Goal: Task Accomplishment & Management: Manage account settings

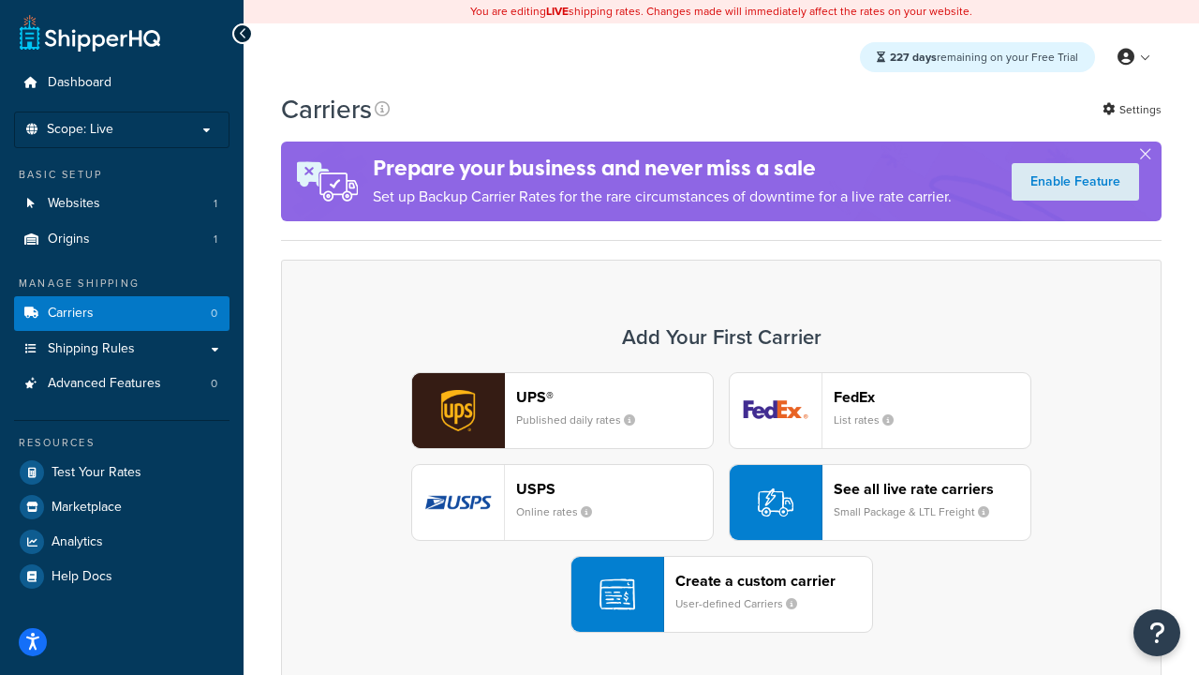
click at [721, 502] on div "UPS® Published daily rates FedEx List rates USPS Online rates See all live rate…" at bounding box center [721, 502] width 841 height 260
click at [932, 396] on header "FedEx" at bounding box center [932, 397] width 197 height 18
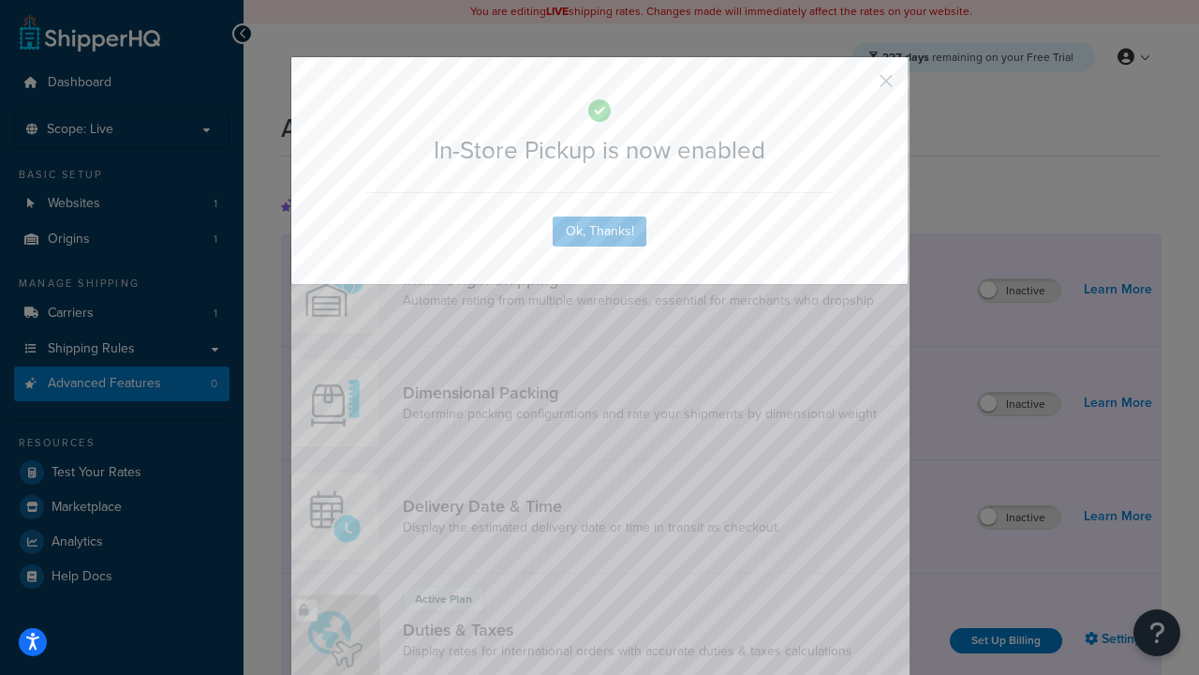
scroll to position [607, 0]
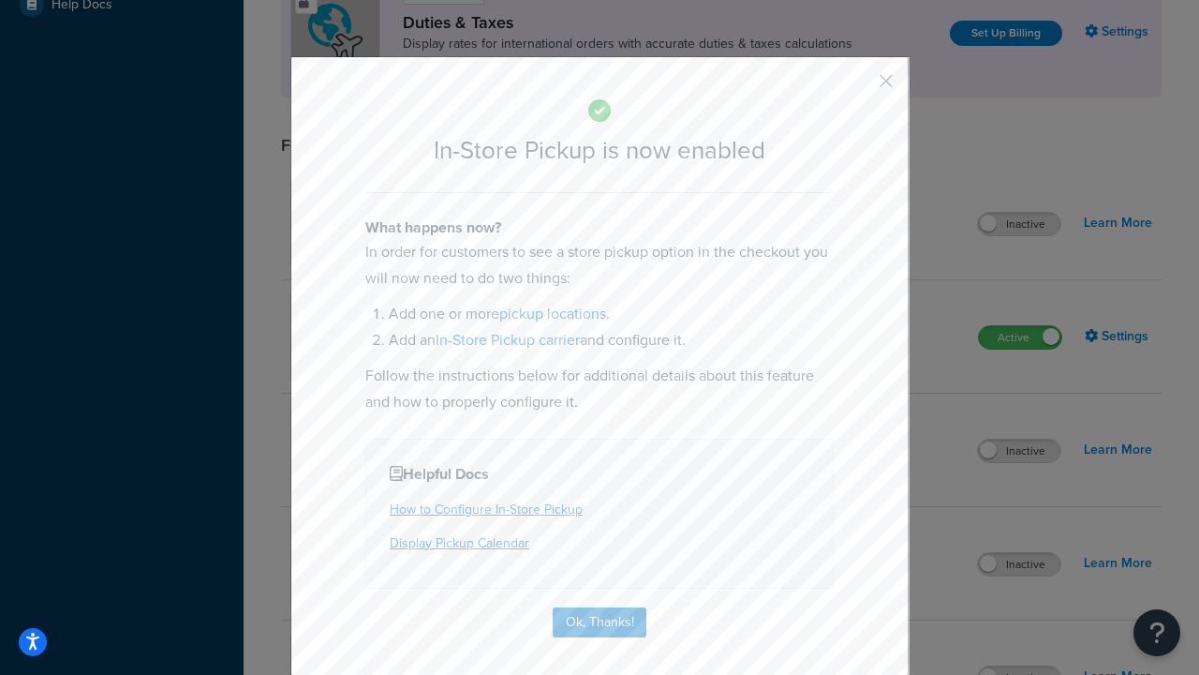
click at [858, 87] on button "button" at bounding box center [858, 87] width 5 height 5
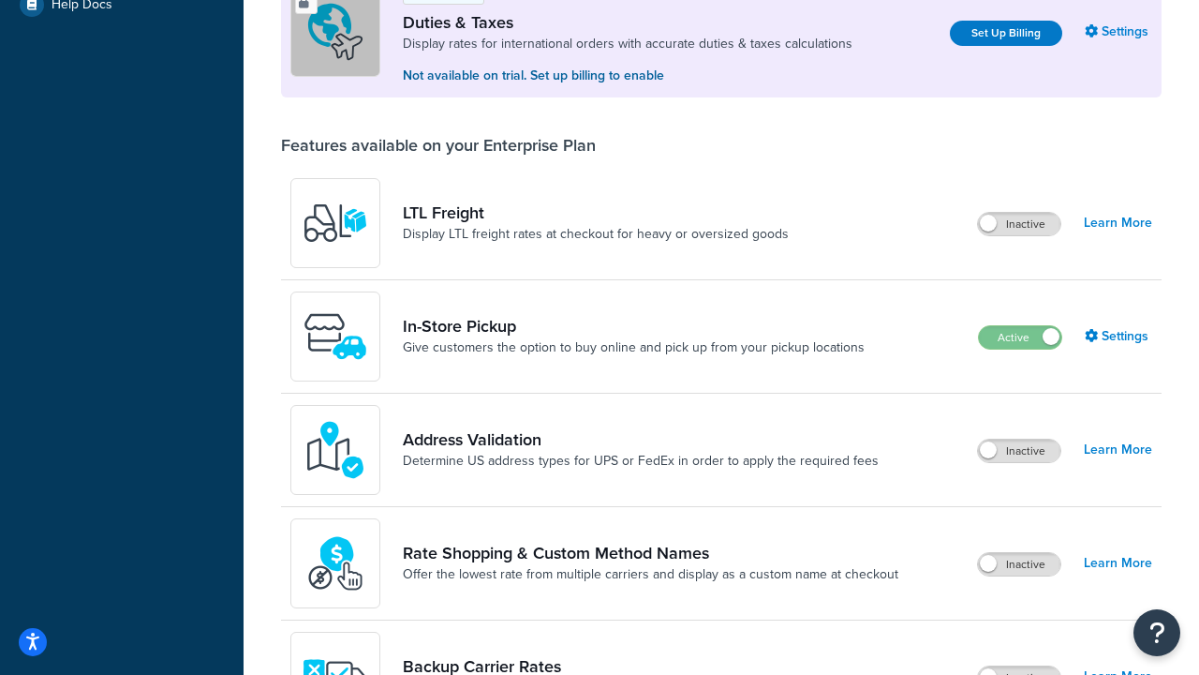
scroll to position [571, 0]
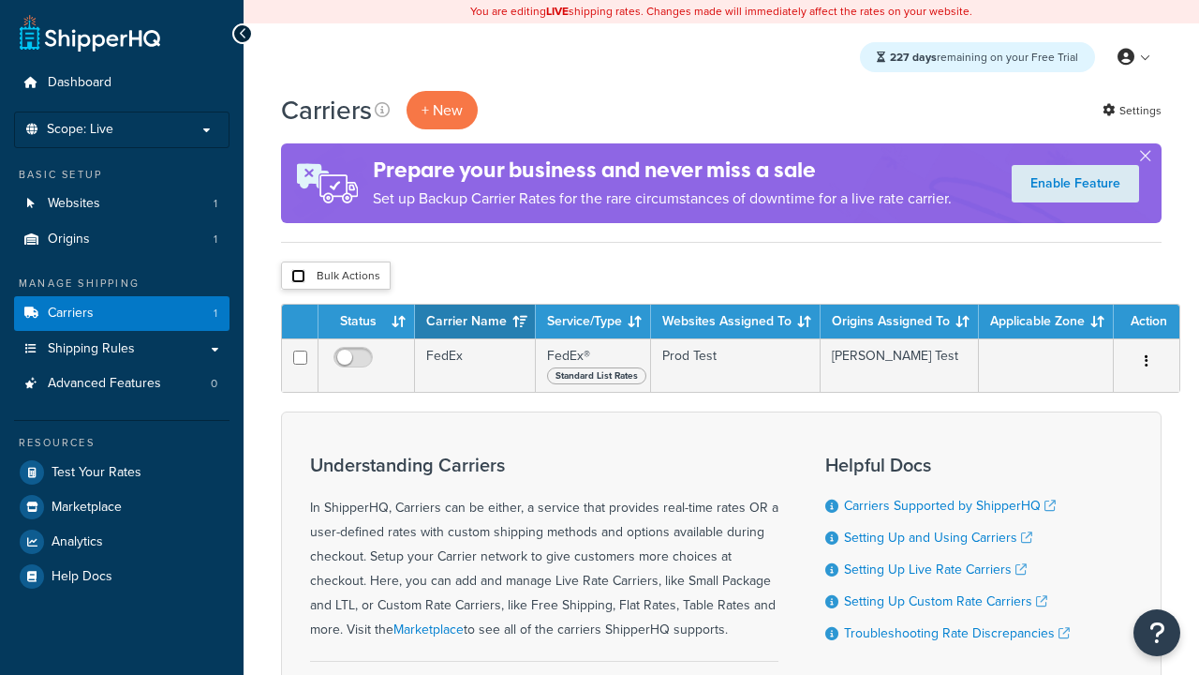
click at [298, 276] on input "checkbox" at bounding box center [298, 276] width 14 height 14
checkbox input "true"
click at [0, 0] on button "Delete" at bounding box center [0, 0] width 0 height 0
